Goal: Task Accomplishment & Management: Manage account settings

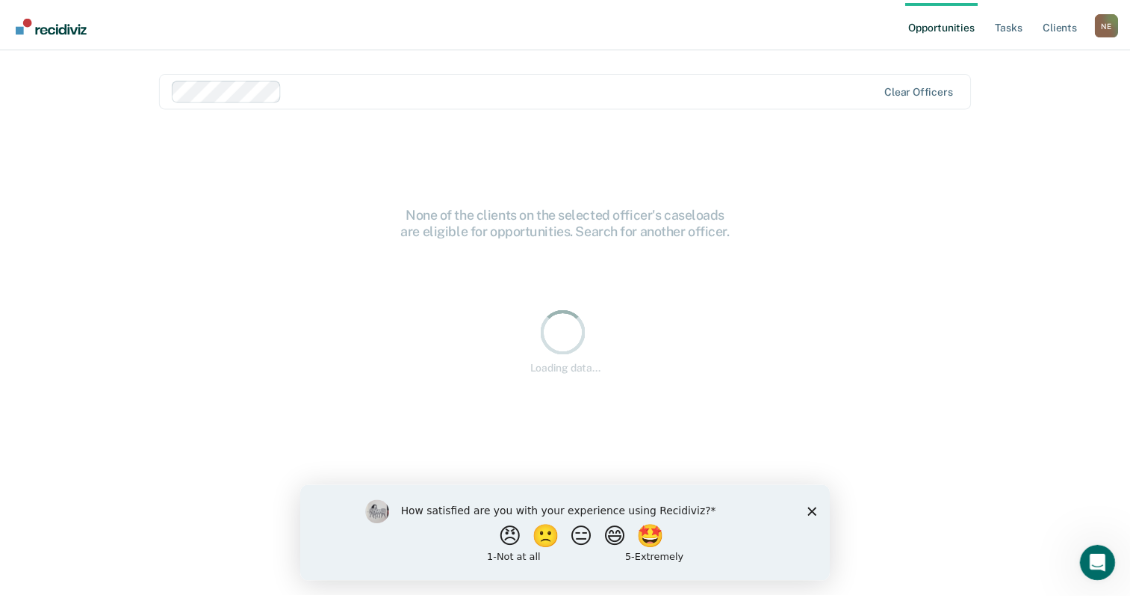
click at [811, 513] on div "How satisfied are you with your experience using Recidiviz? 😠 🙁 😑 😄 🤩 1 - Not a…" at bounding box center [567, 532] width 535 height 96
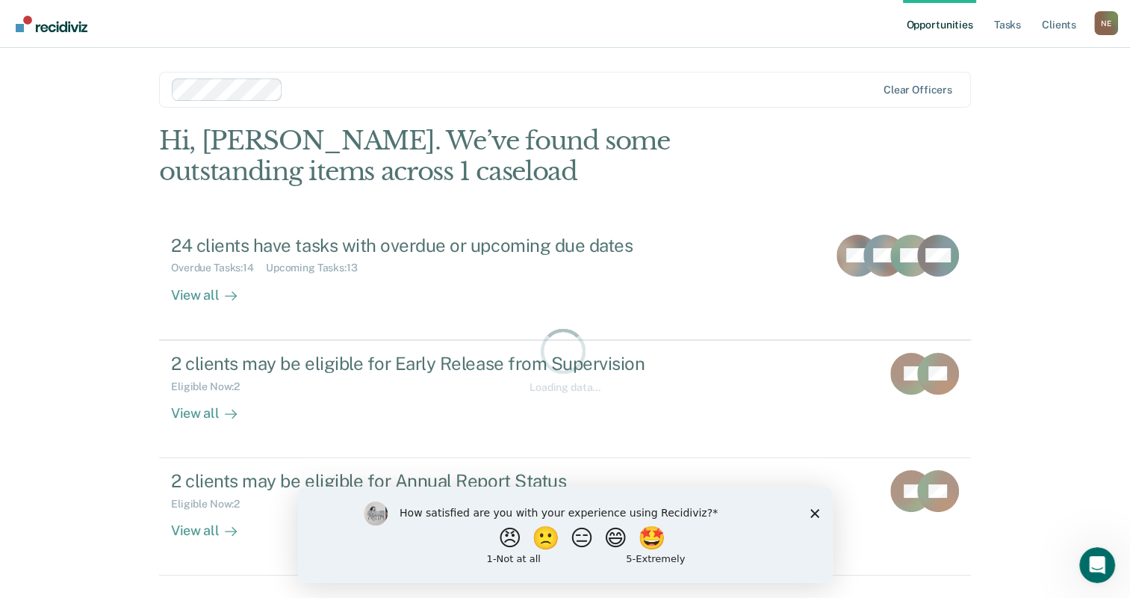
click at [1112, 28] on div "N E" at bounding box center [1107, 23] width 24 height 24
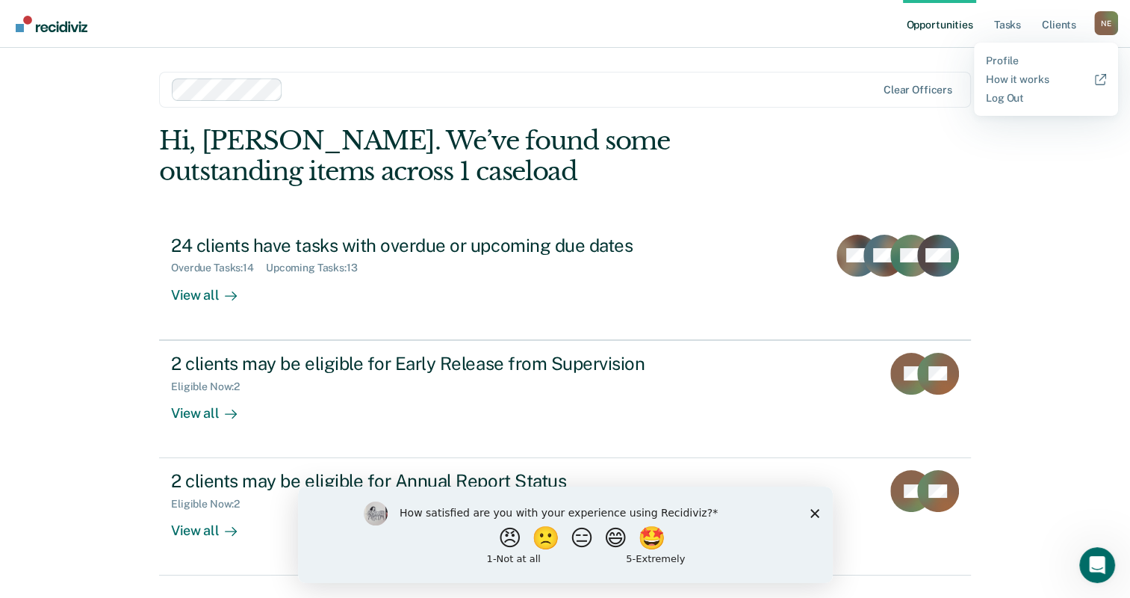
click at [1056, 247] on div "Opportunities Tasks Client s [PERSON_NAME] N E Profile How it works Log Out Cle…" at bounding box center [565, 317] width 1130 height 635
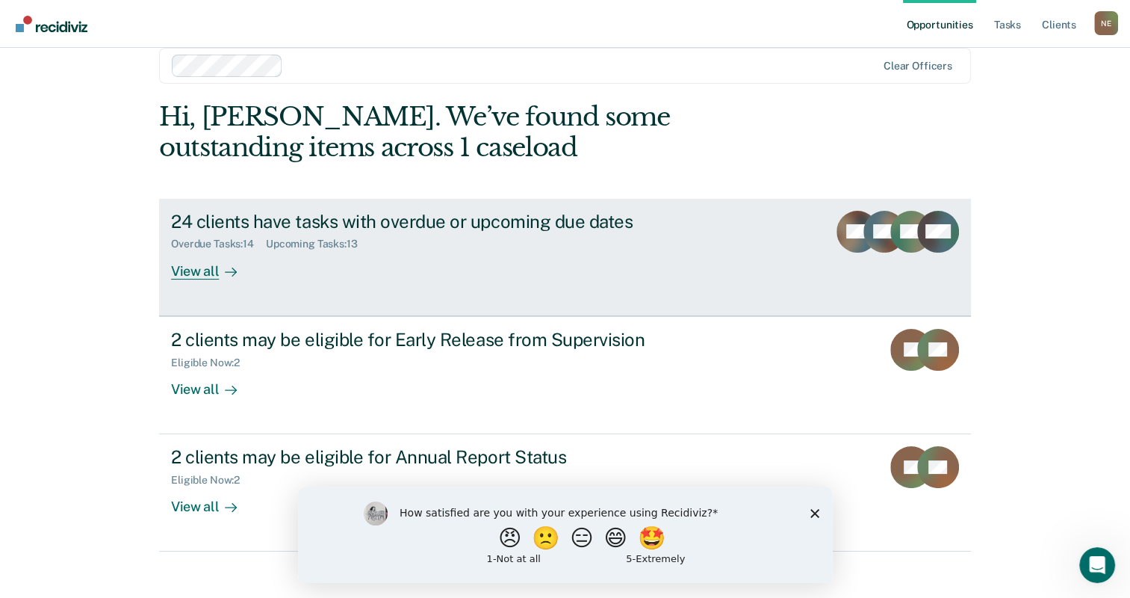
scroll to position [37, 0]
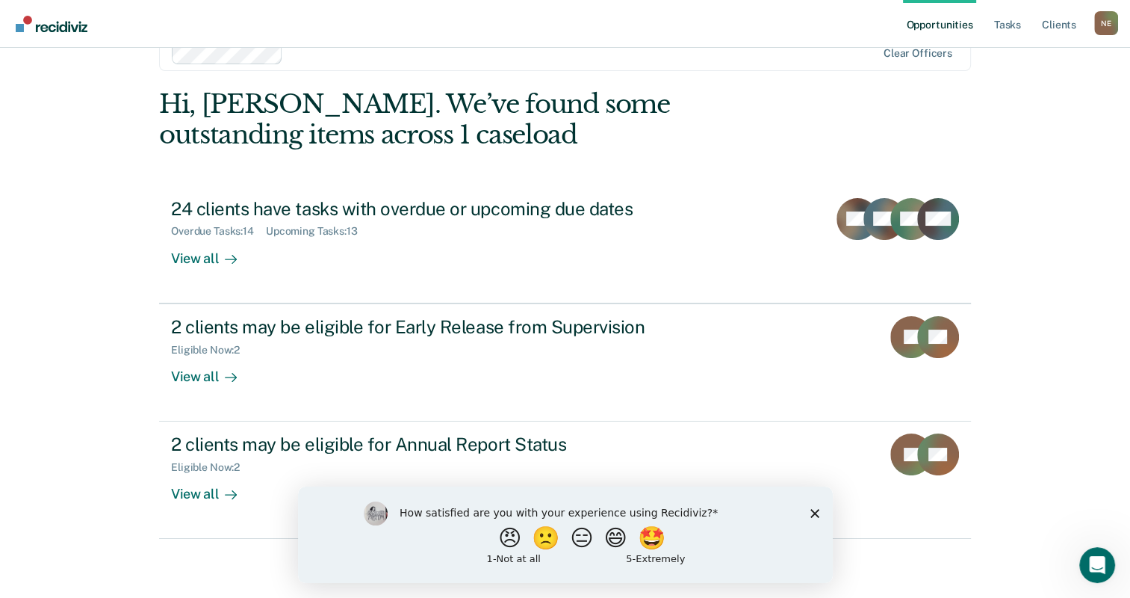
click at [817, 512] on icon "Close survey" at bounding box center [814, 512] width 9 height 9
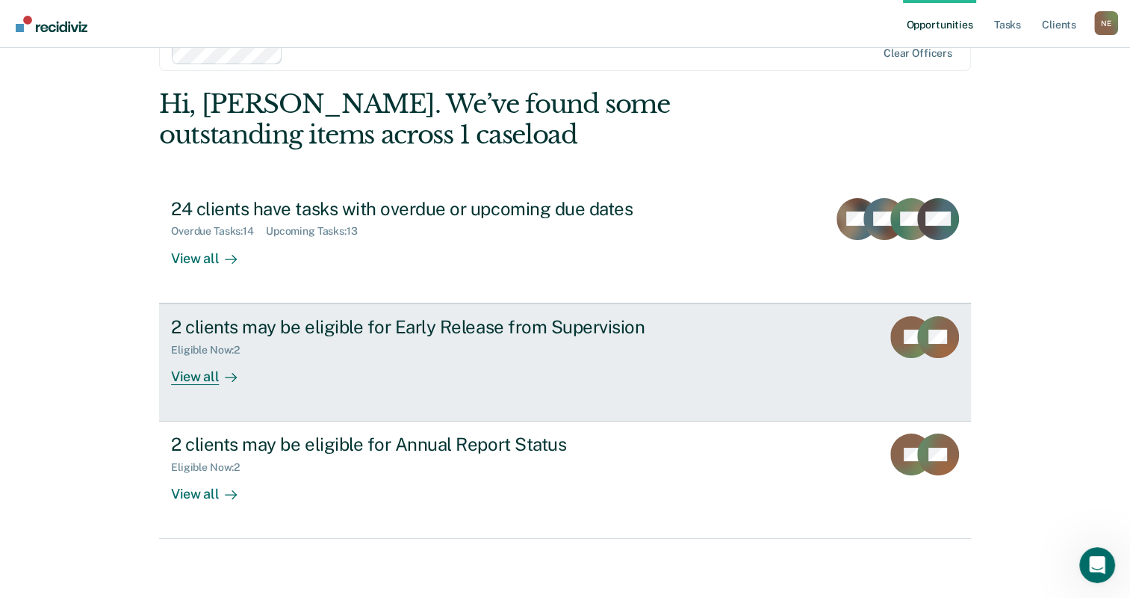
click at [206, 377] on div "View all" at bounding box center [213, 370] width 84 height 29
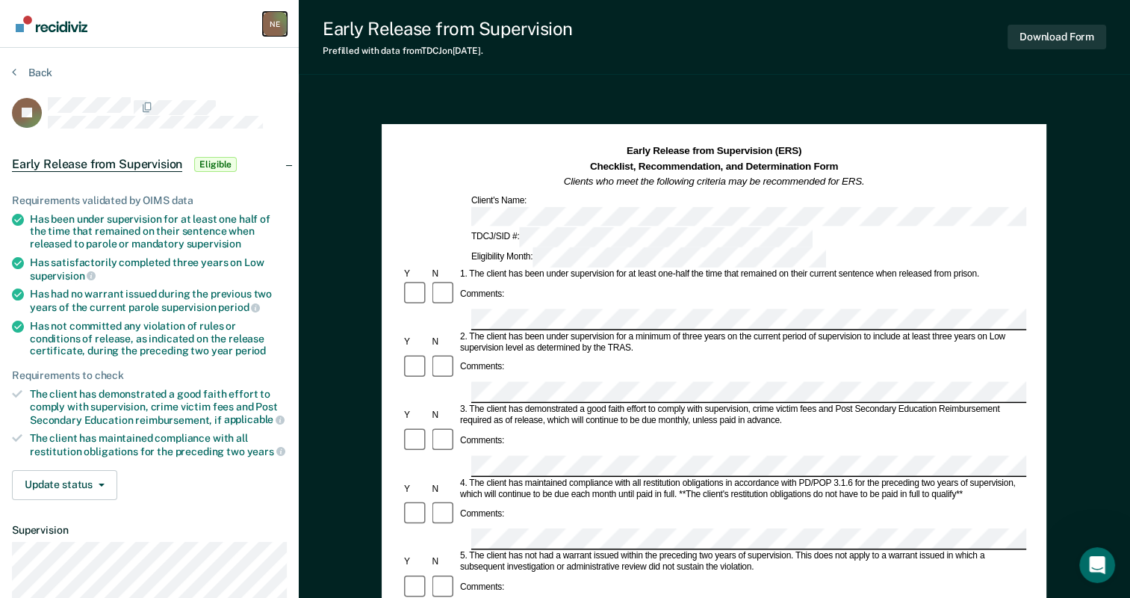
click at [273, 28] on div "N E" at bounding box center [275, 24] width 24 height 24
click at [182, 94] on link "Log Out" at bounding box center [215, 97] width 120 height 13
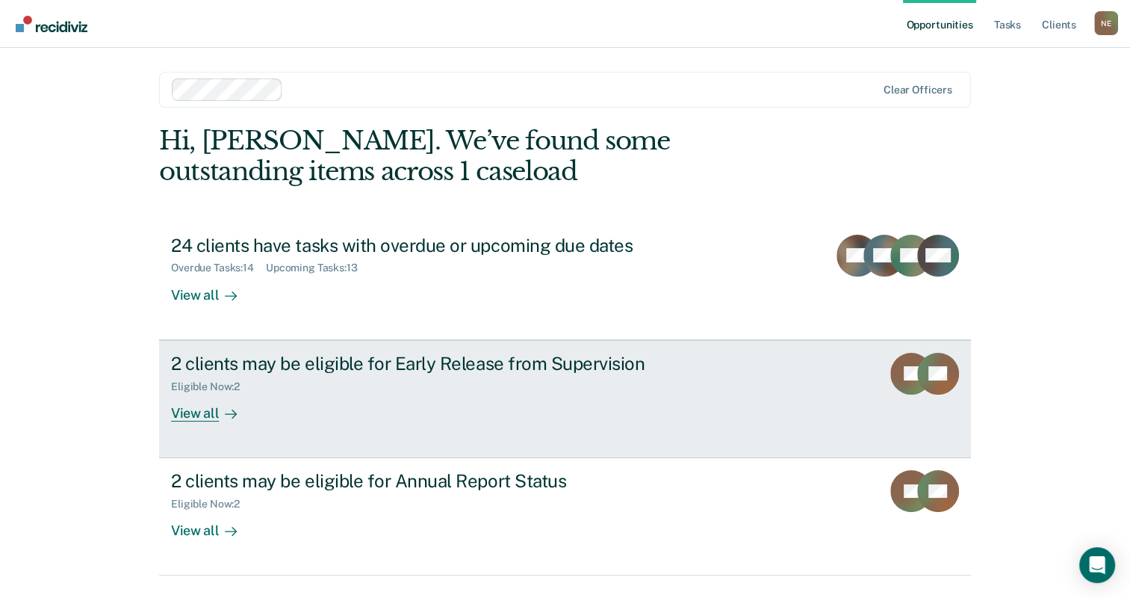
click at [232, 410] on icon at bounding box center [234, 413] width 4 height 8
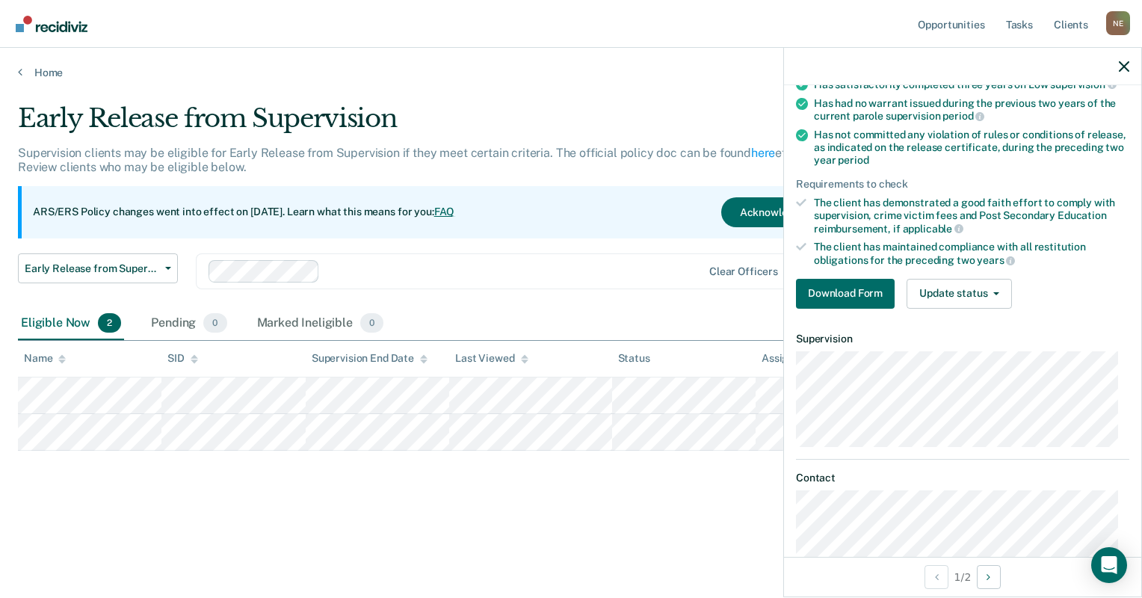
scroll to position [218, 0]
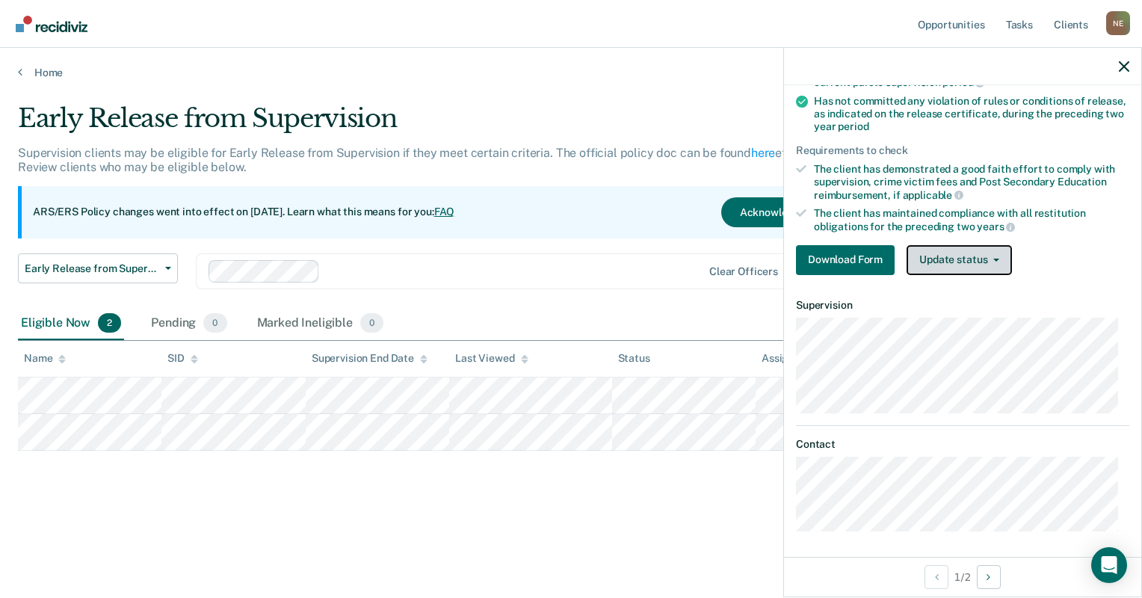
click at [984, 254] on button "Update status" at bounding box center [958, 260] width 105 height 30
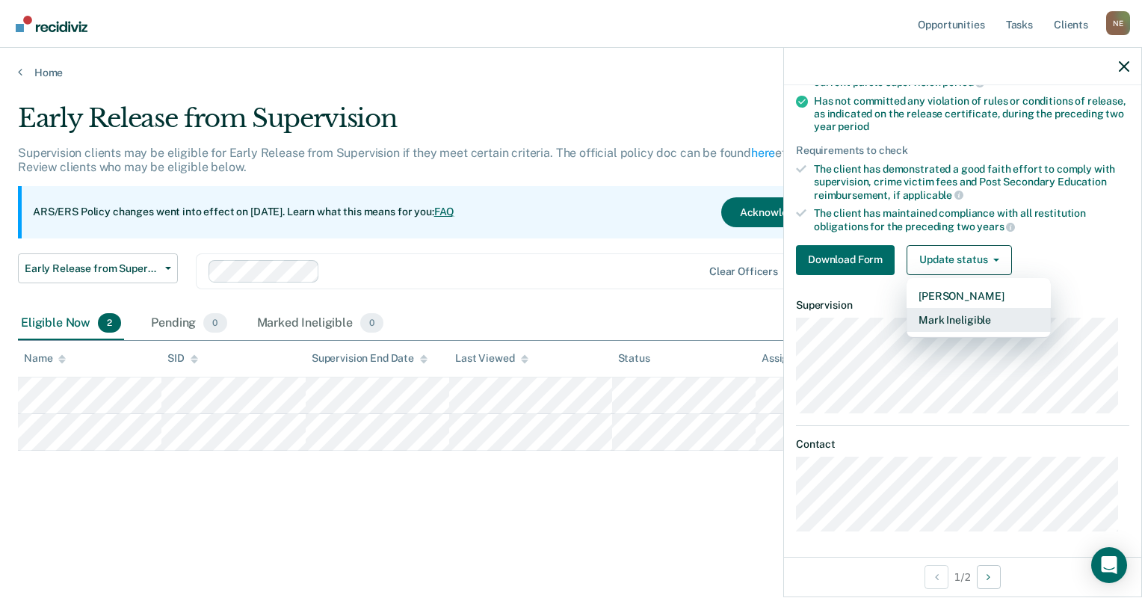
click at [964, 318] on button "Mark Ineligible" at bounding box center [978, 320] width 144 height 24
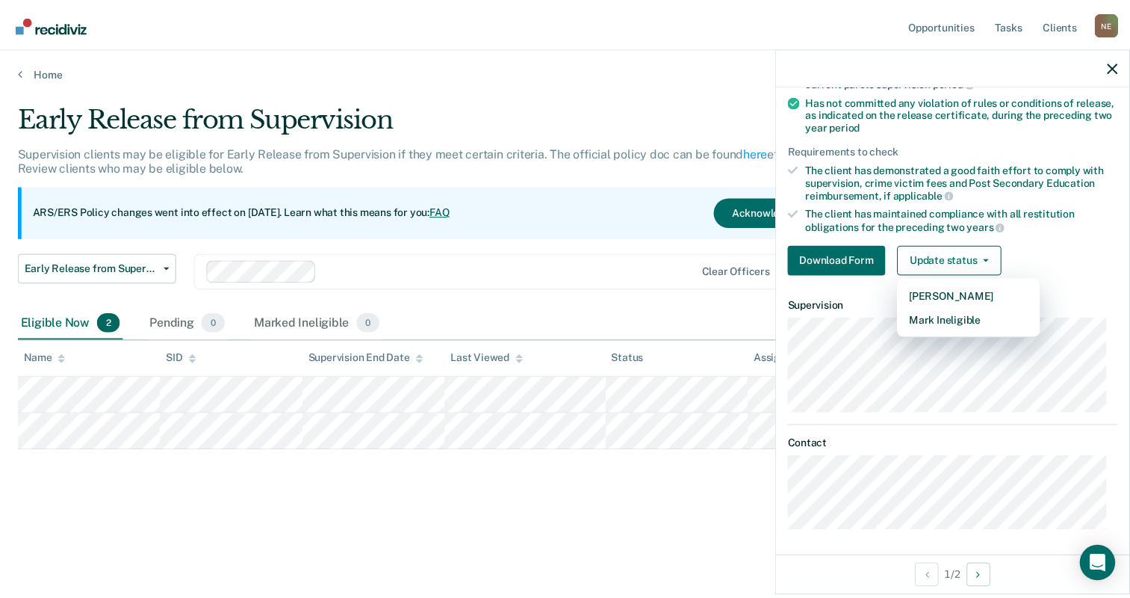
scroll to position [1, 0]
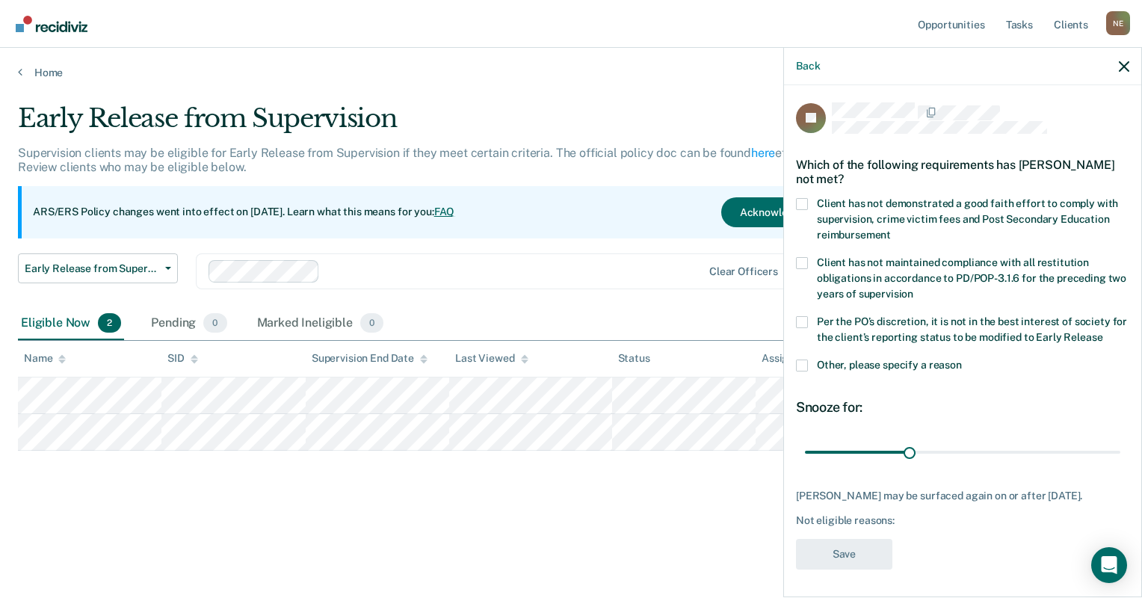
click at [839, 367] on span "Other, please specify a reason" at bounding box center [889, 365] width 145 height 12
click at [962, 359] on input "Other, please specify a reason" at bounding box center [962, 359] width 0 height 0
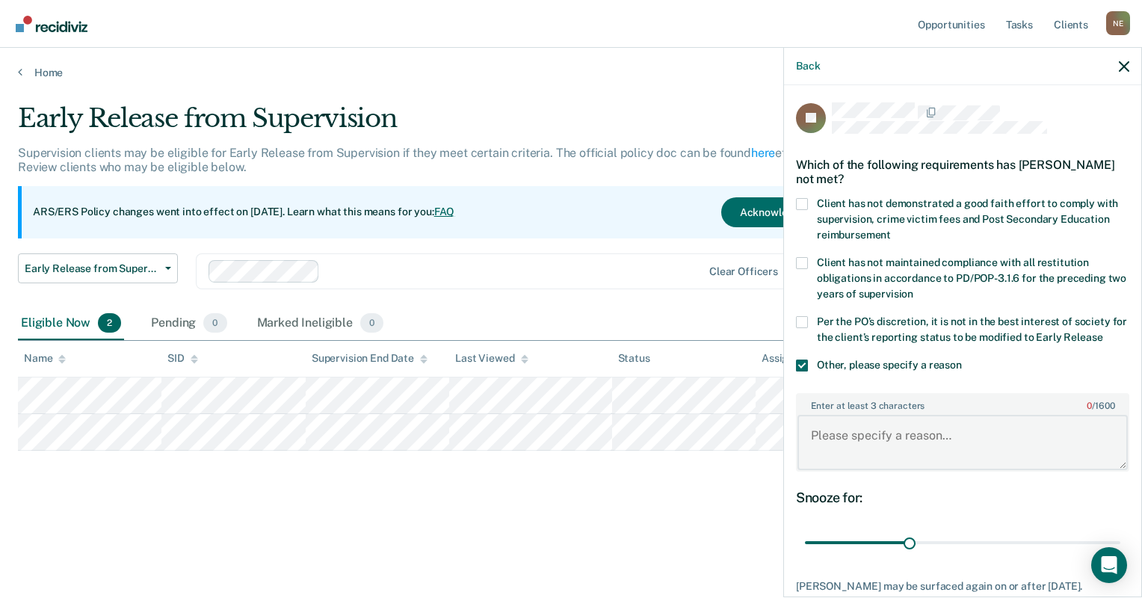
click at [870, 448] on textarea "Enter at least 3 characters 0 / 1600" at bounding box center [962, 442] width 330 height 55
click at [1121, 69] on icon "button" at bounding box center [1123, 66] width 10 height 10
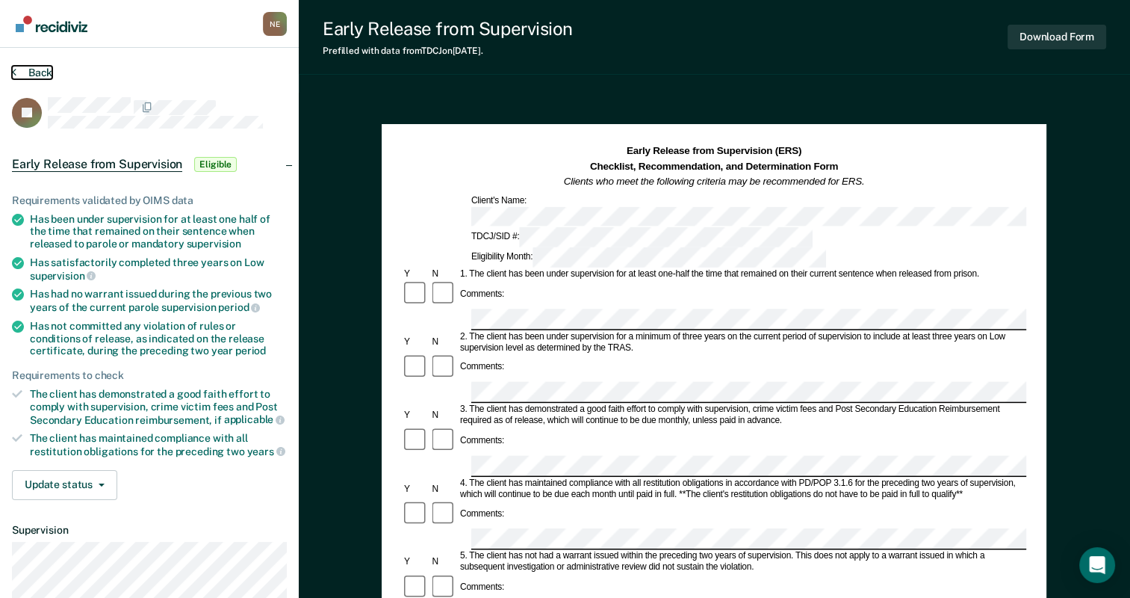
click at [36, 70] on button "Back" at bounding box center [32, 72] width 40 height 13
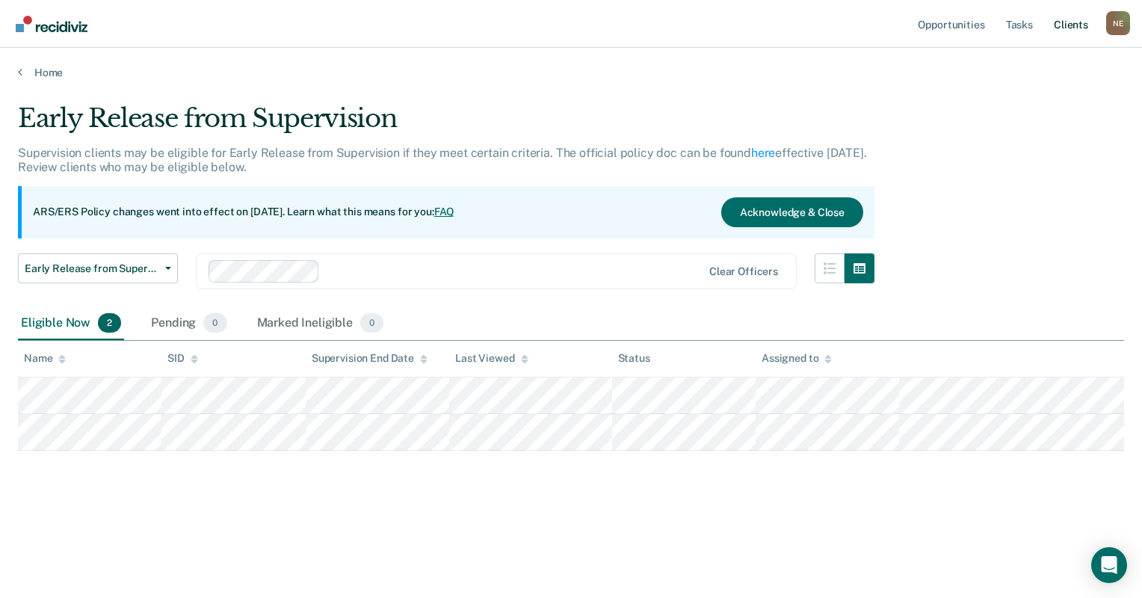
click at [1075, 30] on link "Client s" at bounding box center [1070, 24] width 40 height 48
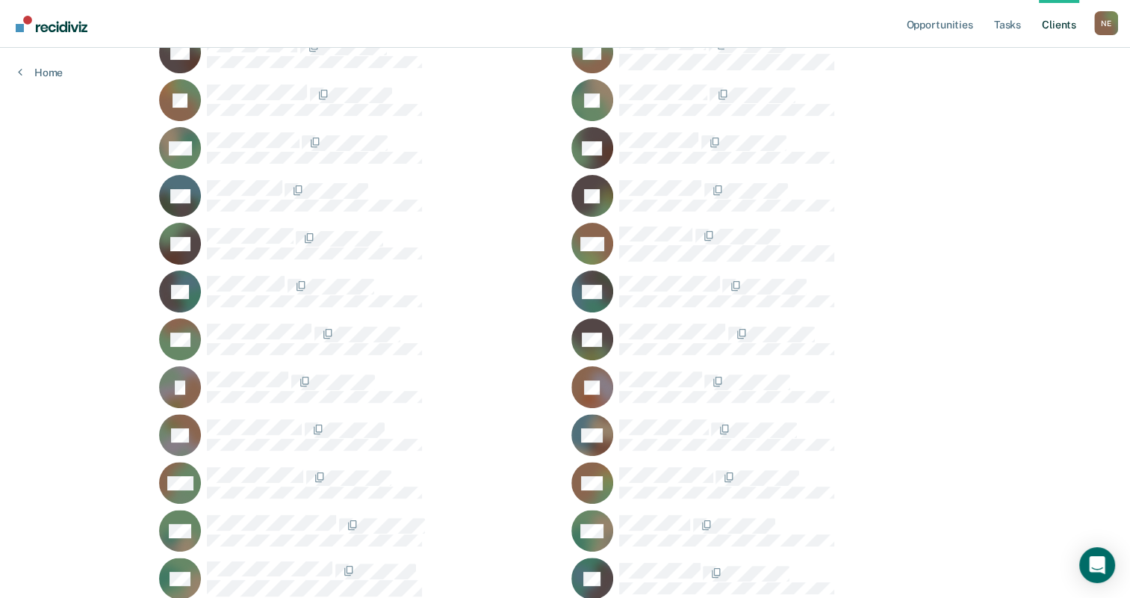
scroll to position [374, 0]
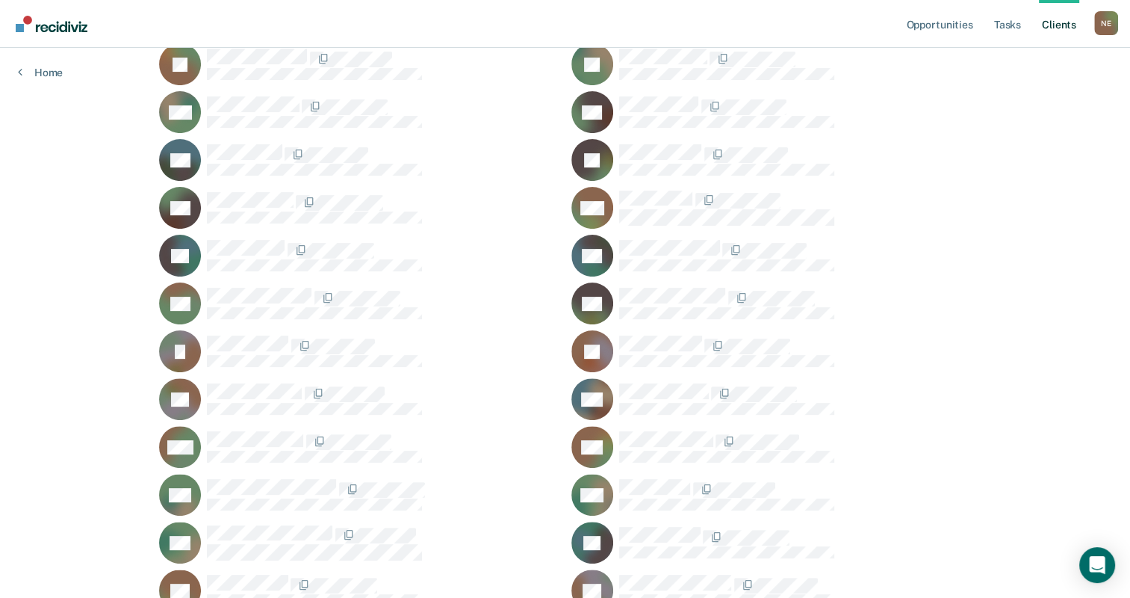
click at [606, 245] on icon at bounding box center [600, 249] width 51 height 53
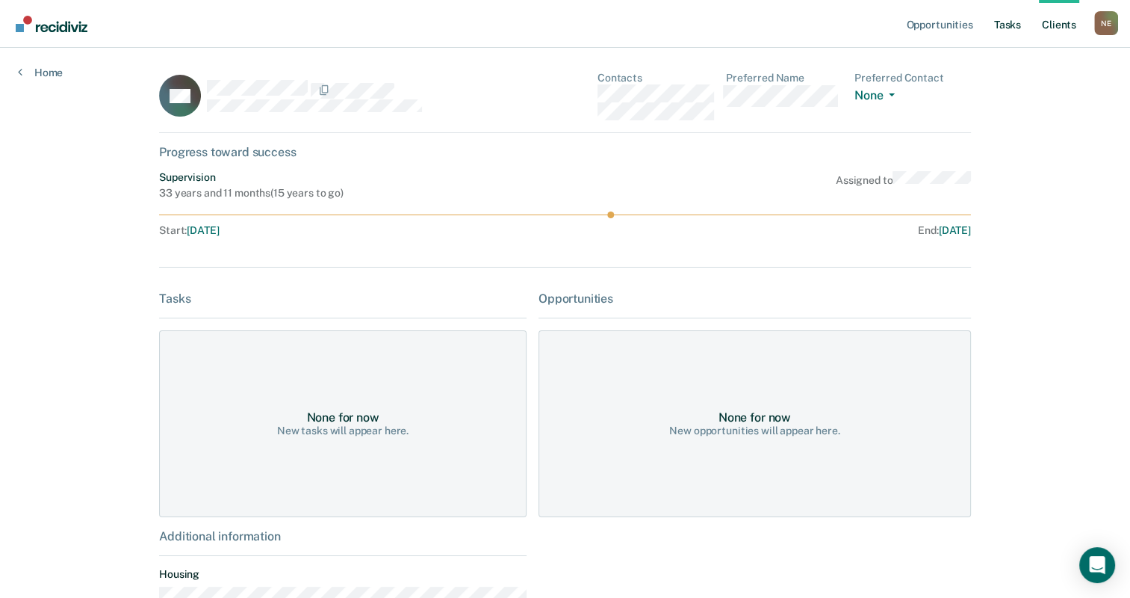
click at [1002, 24] on link "Tasks" at bounding box center [1007, 24] width 33 height 48
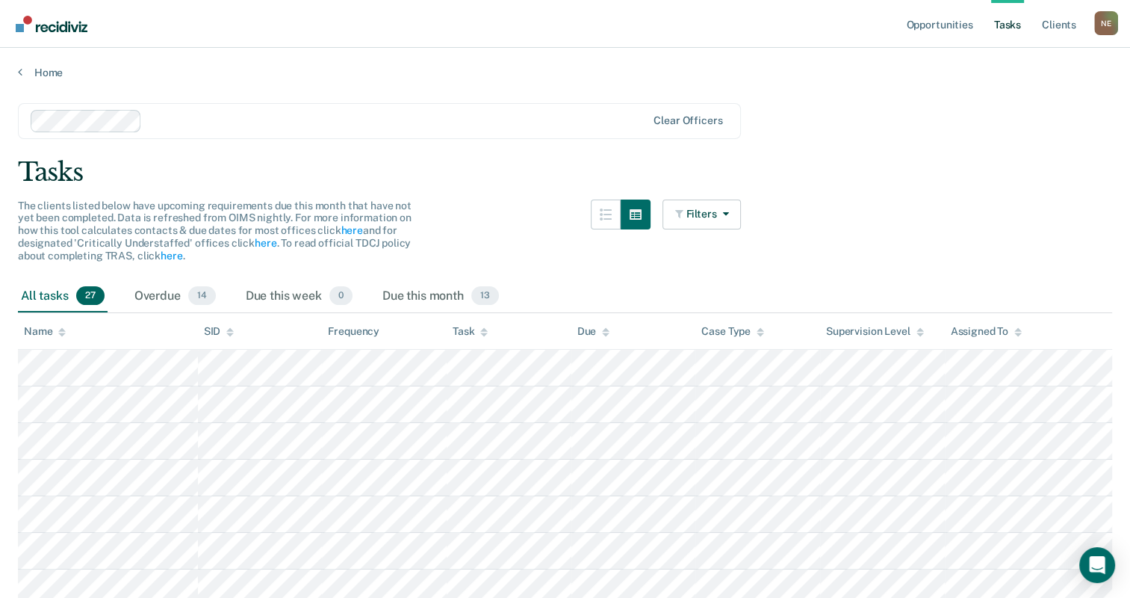
scroll to position [75, 0]
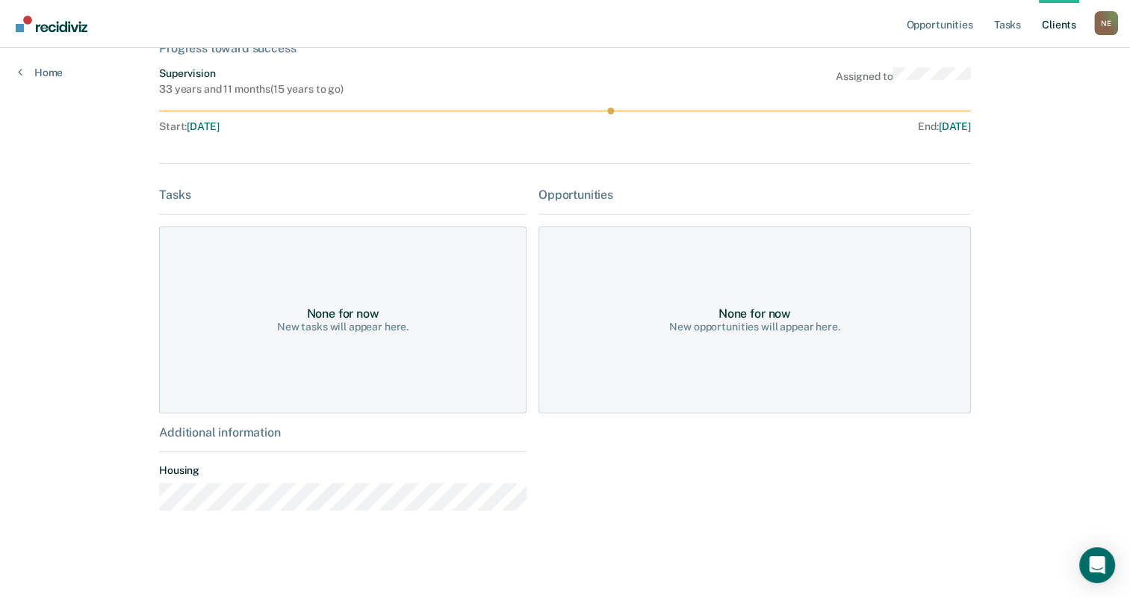
scroll to position [105, 0]
click at [779, 306] on div "None for now" at bounding box center [755, 312] width 72 height 14
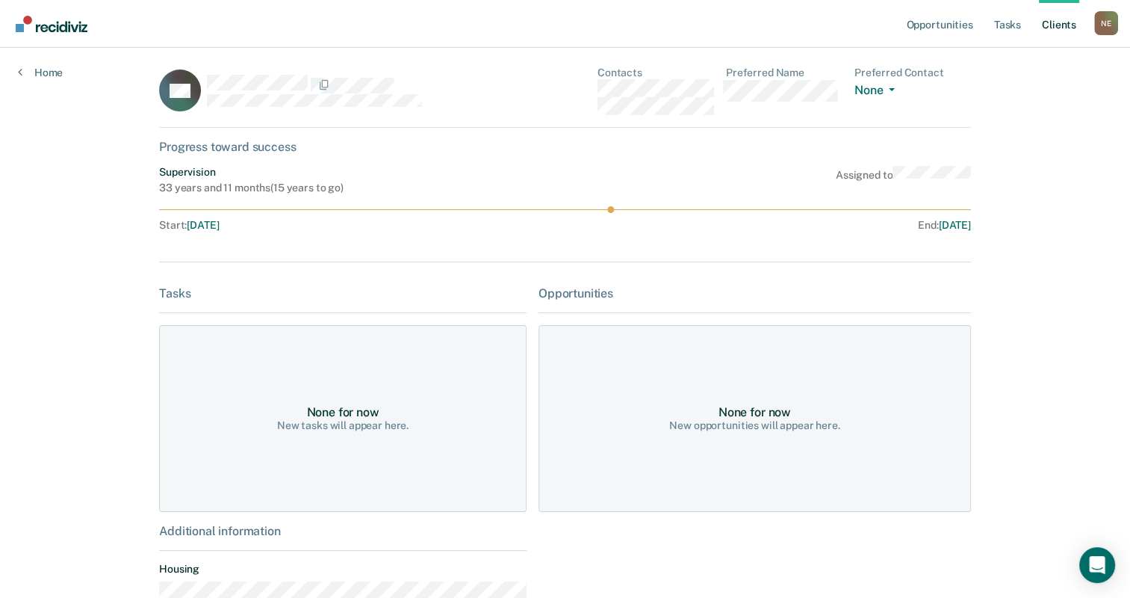
scroll to position [0, 0]
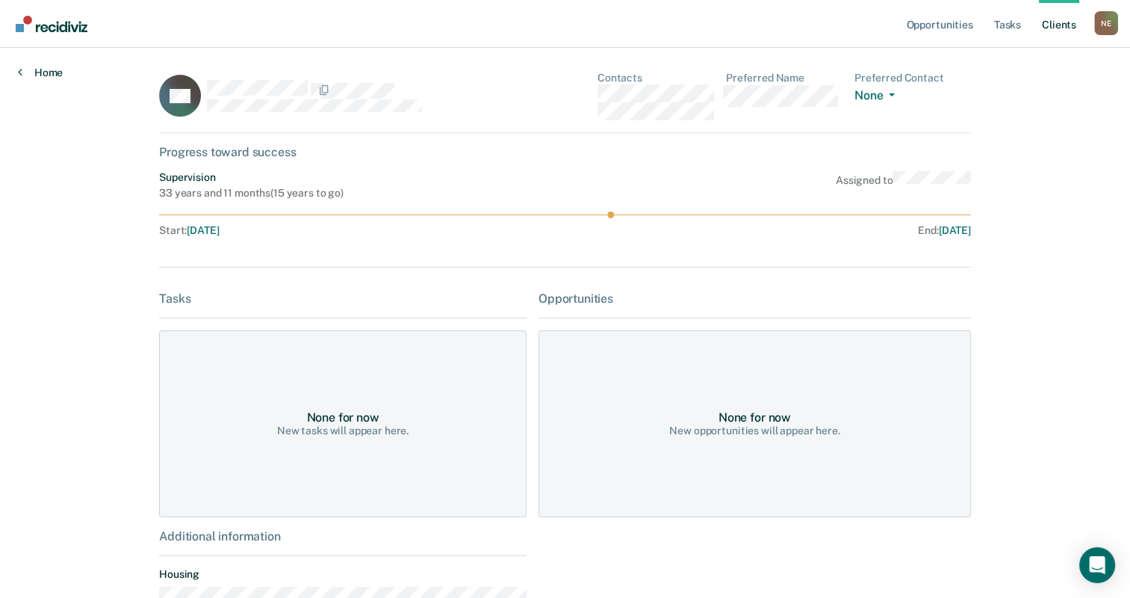
click at [48, 72] on link "Home" at bounding box center [40, 72] width 45 height 13
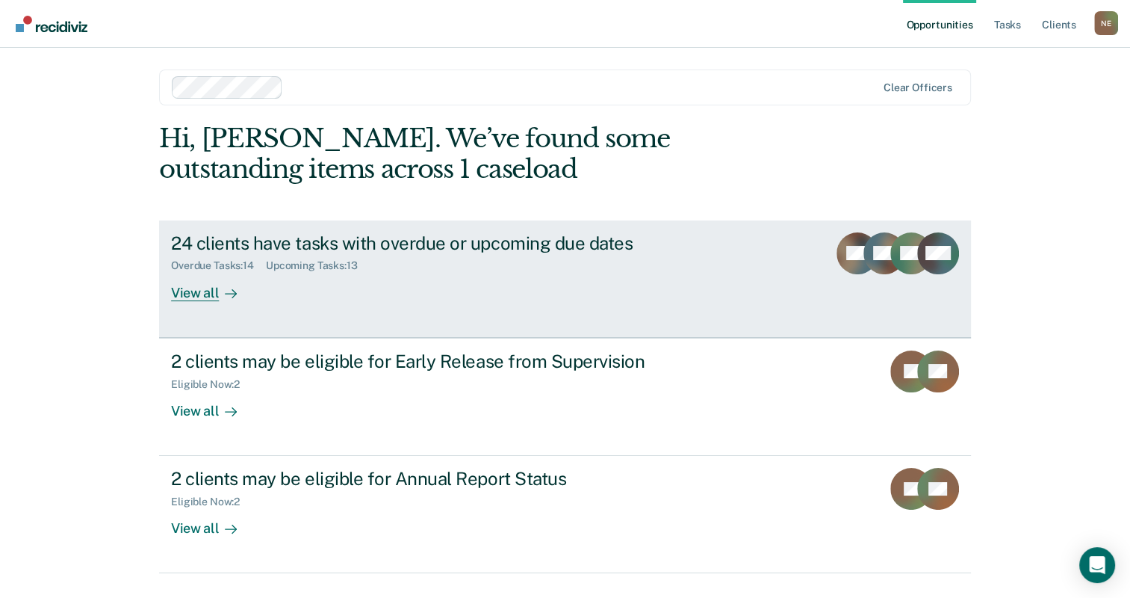
scroll to position [37, 0]
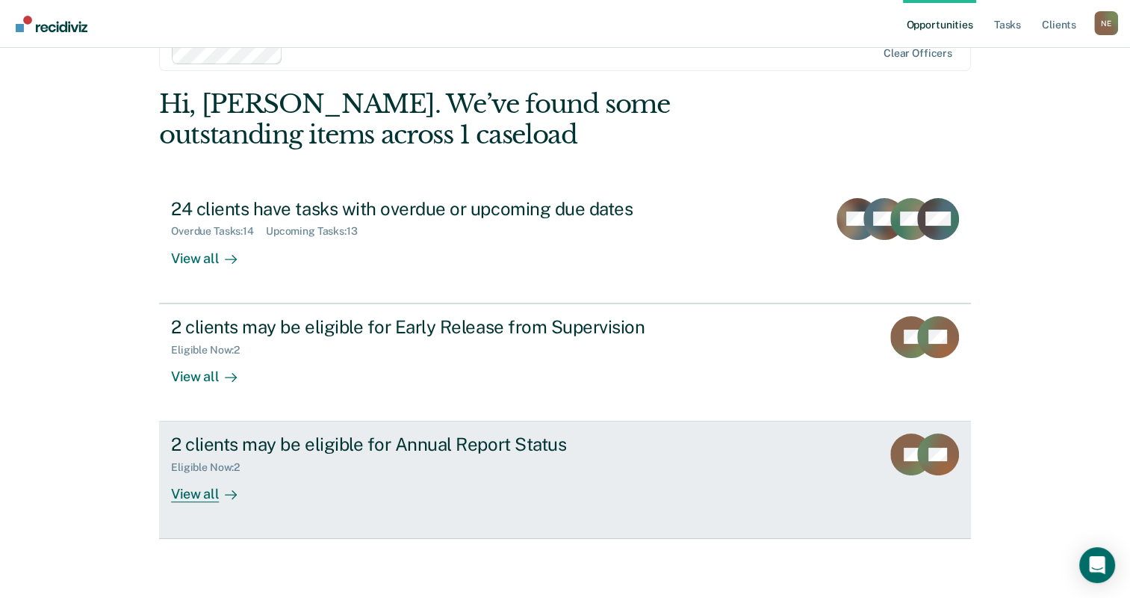
click at [195, 489] on div "View all" at bounding box center [213, 488] width 84 height 29
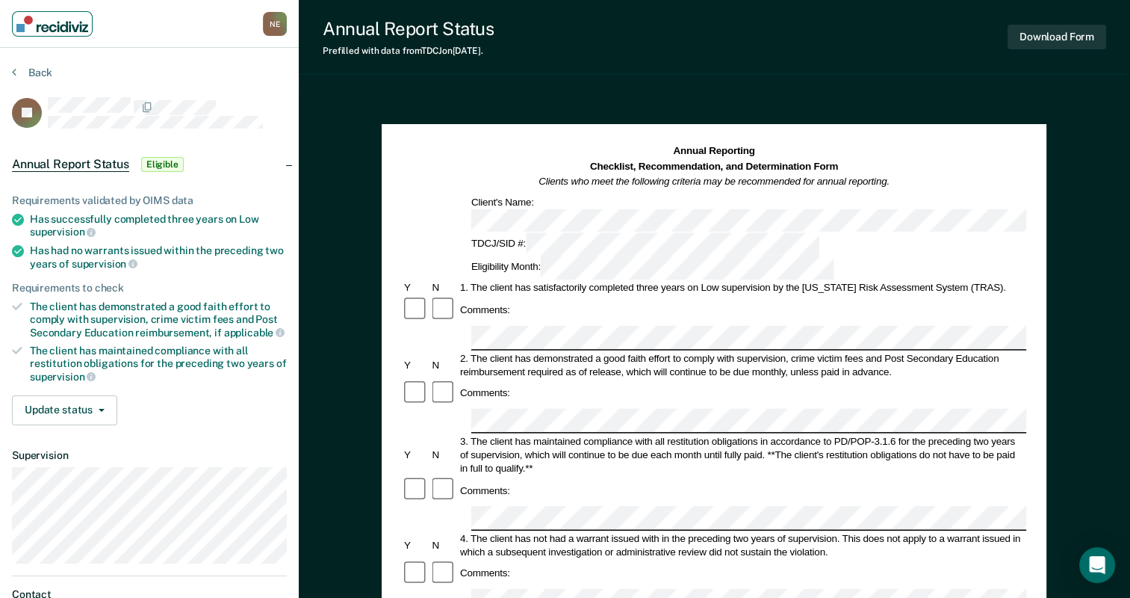
click at [56, 22] on img "Main navigation" at bounding box center [52, 24] width 72 height 16
